Goal: Information Seeking & Learning: Learn about a topic

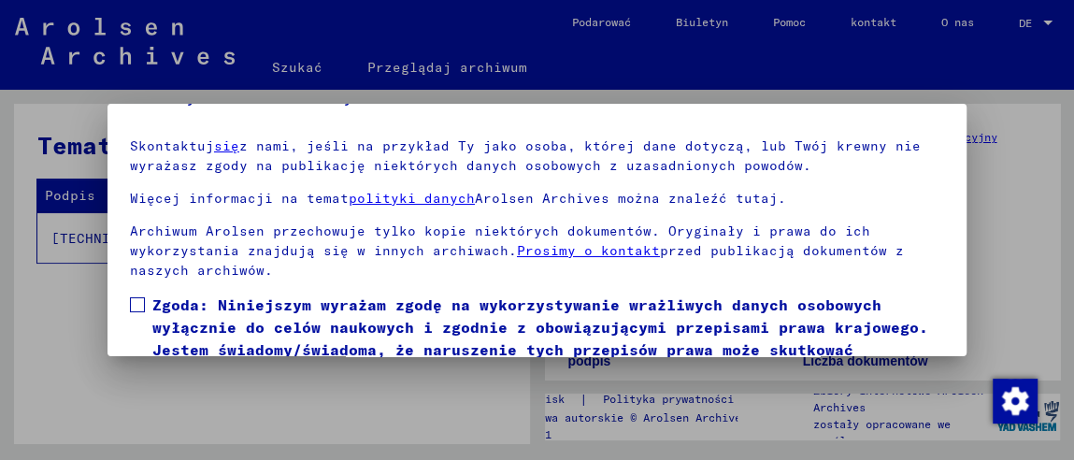
scroll to position [138, 0]
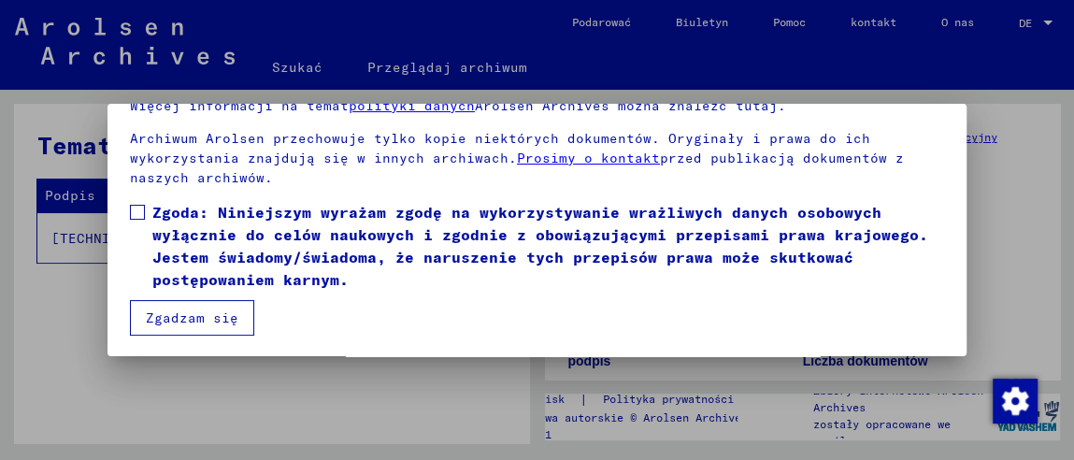
drag, startPoint x: 126, startPoint y: 207, endPoint x: 143, endPoint y: 223, distance: 23.8
click at [127, 207] on mat-dialog-content "Nasze warunki korzystania zostały ustanowione przez Międzynarodowy Komitet, naj…" at bounding box center [536, 185] width 859 height 299
drag, startPoint x: 136, startPoint y: 212, endPoint x: 144, endPoint y: 223, distance: 13.5
click at [137, 212] on span at bounding box center [137, 212] width 15 height 15
click at [210, 313] on font "Zgadzam się" at bounding box center [192, 317] width 93 height 17
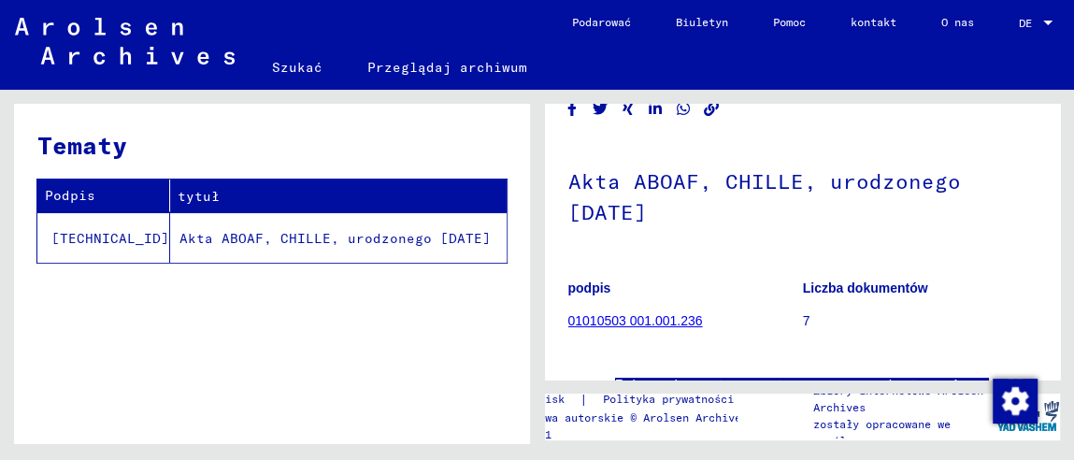
scroll to position [186, 0]
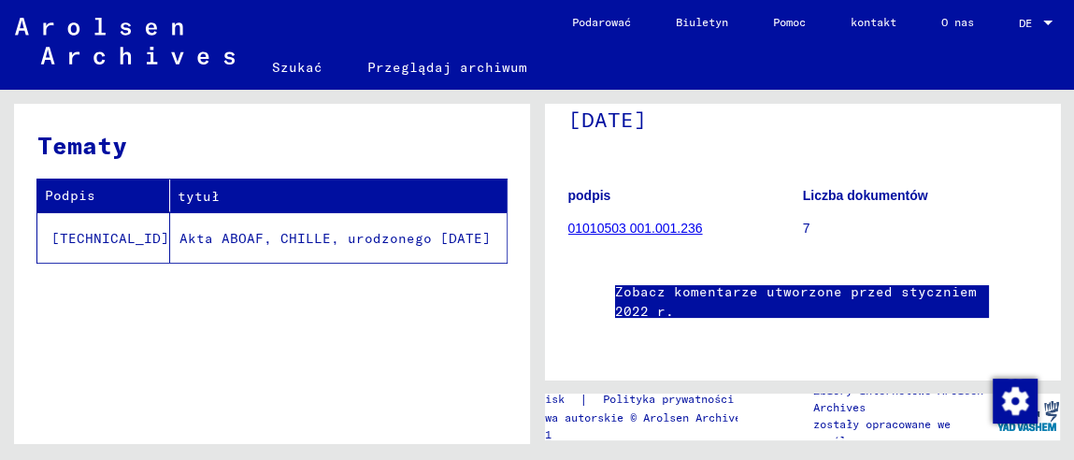
click at [297, 237] on font "Akta ABOAF, CHILLE, urodzonego [DATE]" at bounding box center [334, 238] width 311 height 17
click at [687, 221] on font "01010503 001.001.236" at bounding box center [635, 228] width 135 height 15
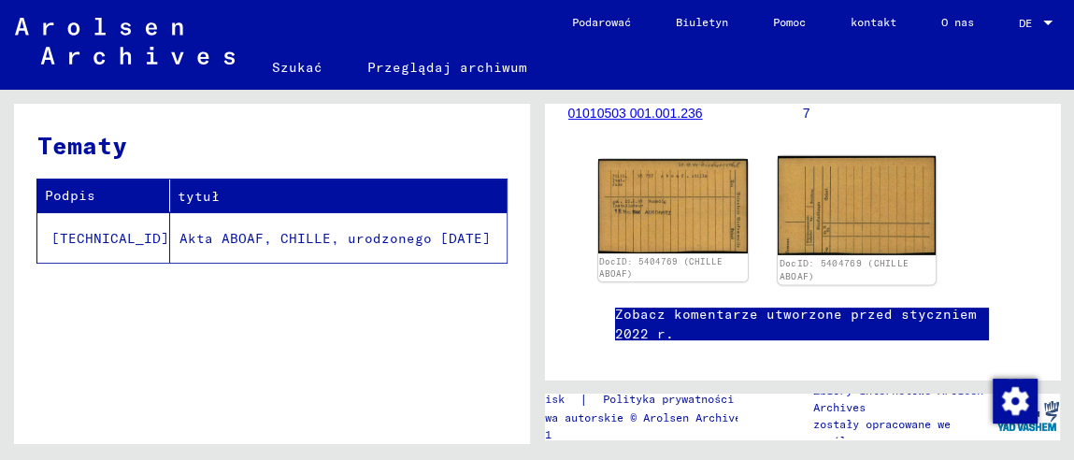
click at [834, 214] on img at bounding box center [856, 205] width 158 height 99
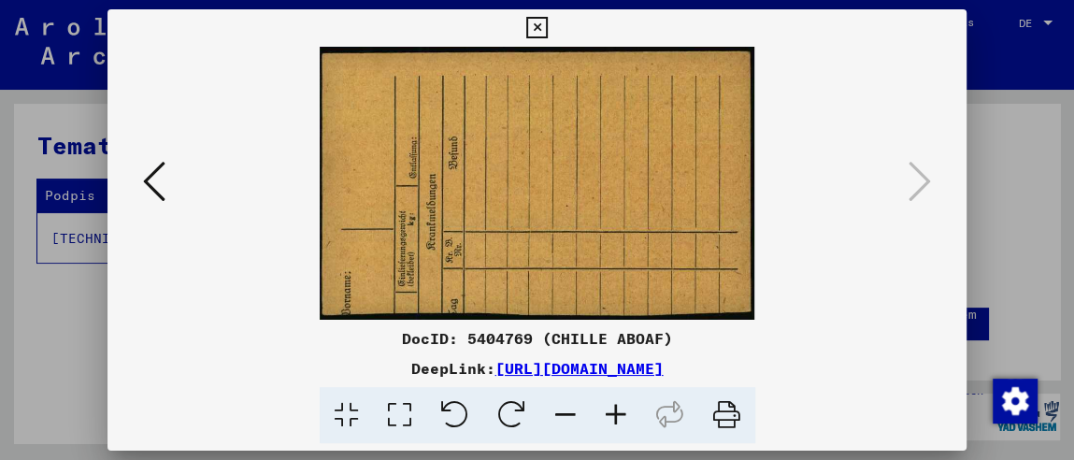
click at [154, 176] on icon at bounding box center [154, 181] width 22 height 45
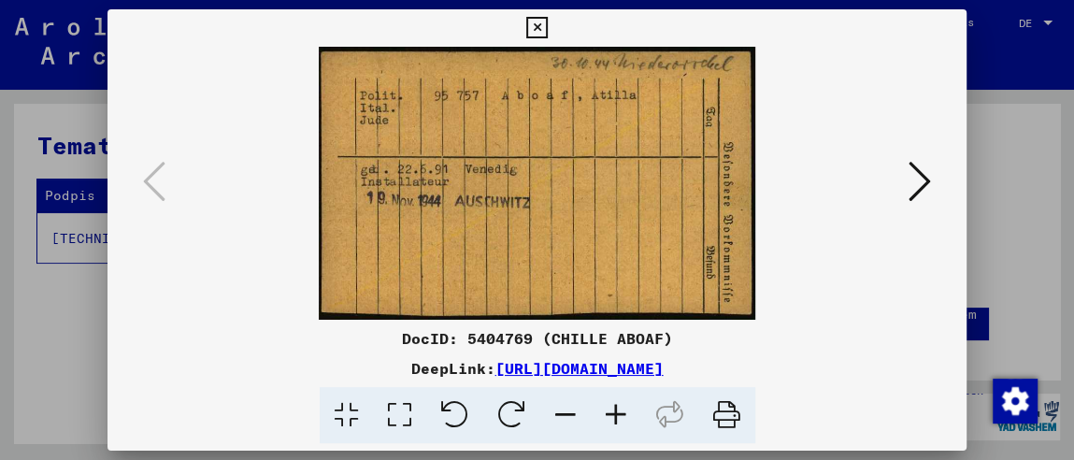
click at [546, 31] on icon at bounding box center [536, 28] width 21 height 22
